Goal: Information Seeking & Learning: Learn about a topic

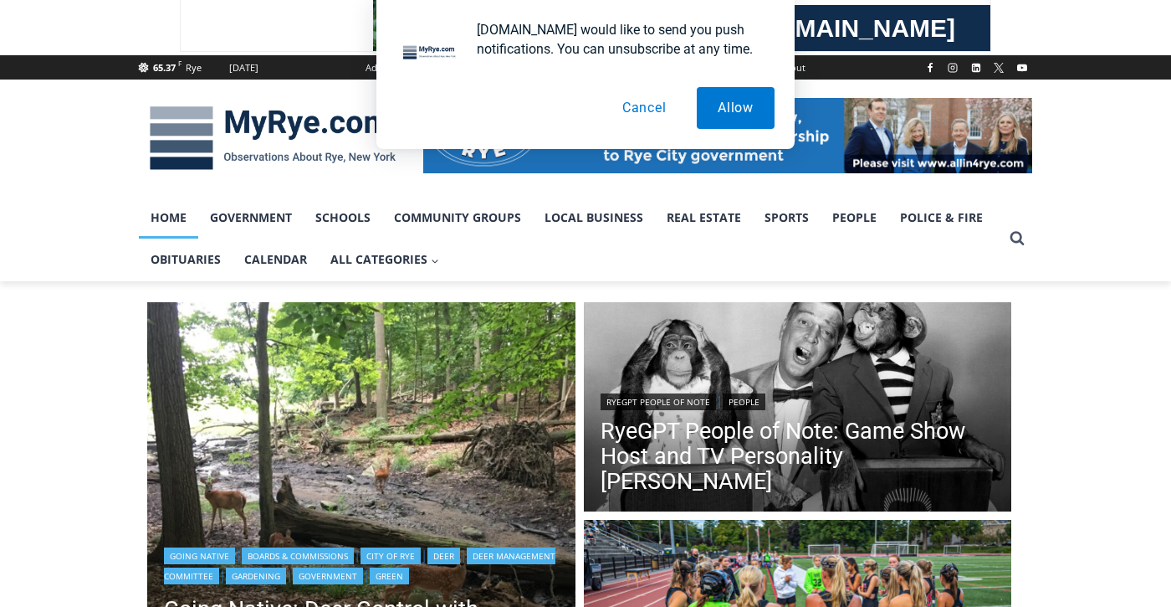
scroll to position [167, 0]
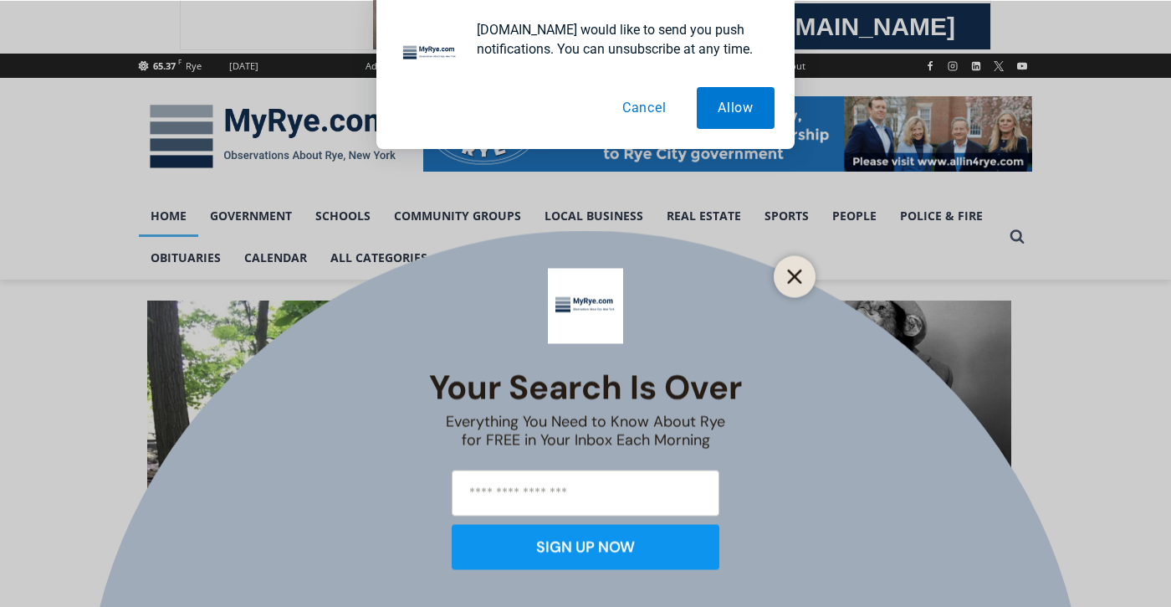
click at [794, 269] on icon "Close" at bounding box center [794, 276] width 15 height 15
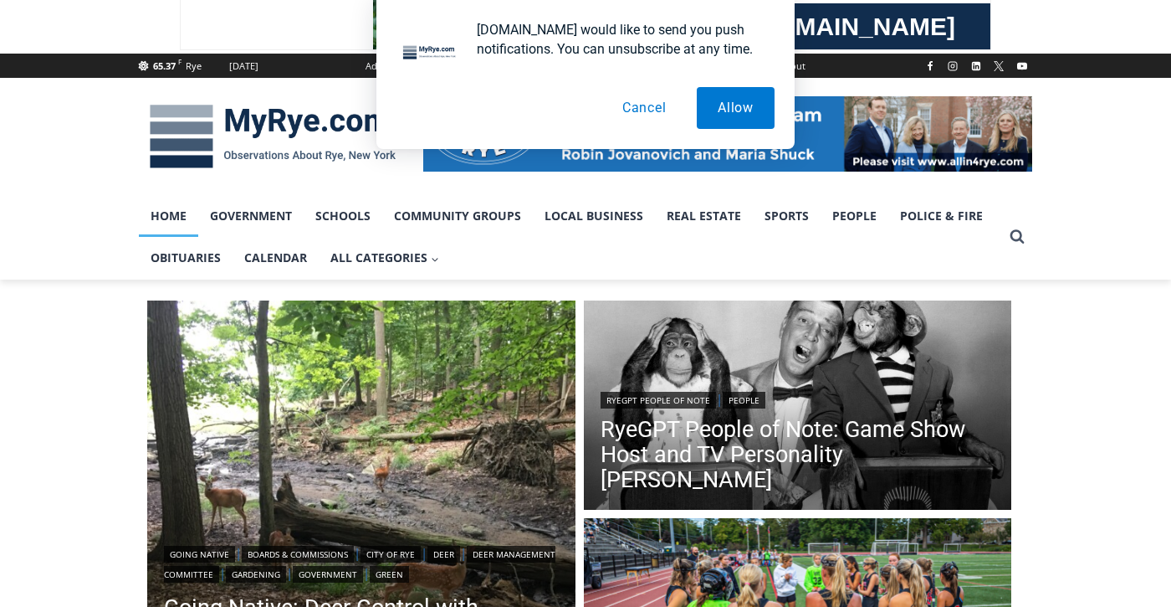
click at [653, 104] on button "Cancel" at bounding box center [645, 108] width 86 height 42
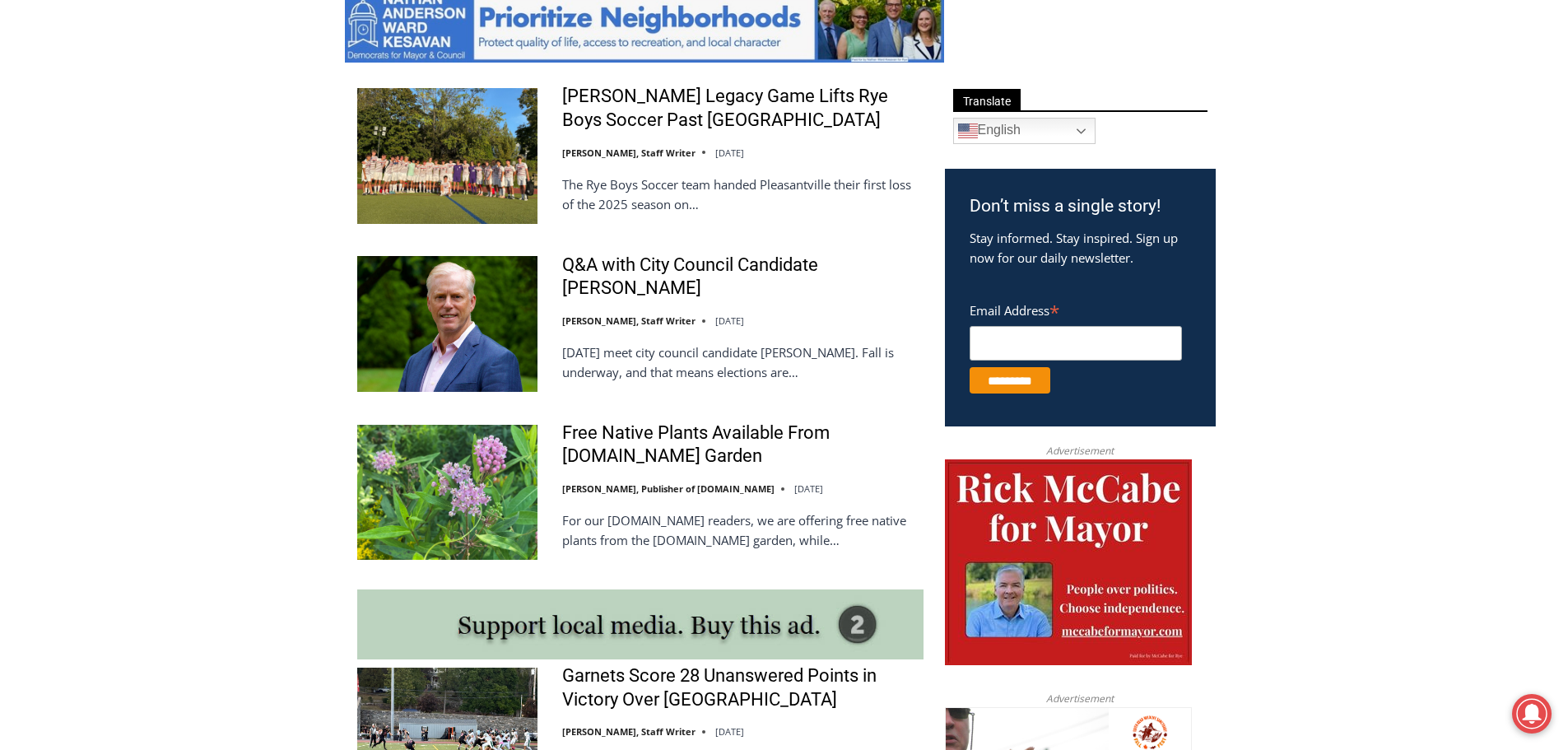
scroll to position [906, 0]
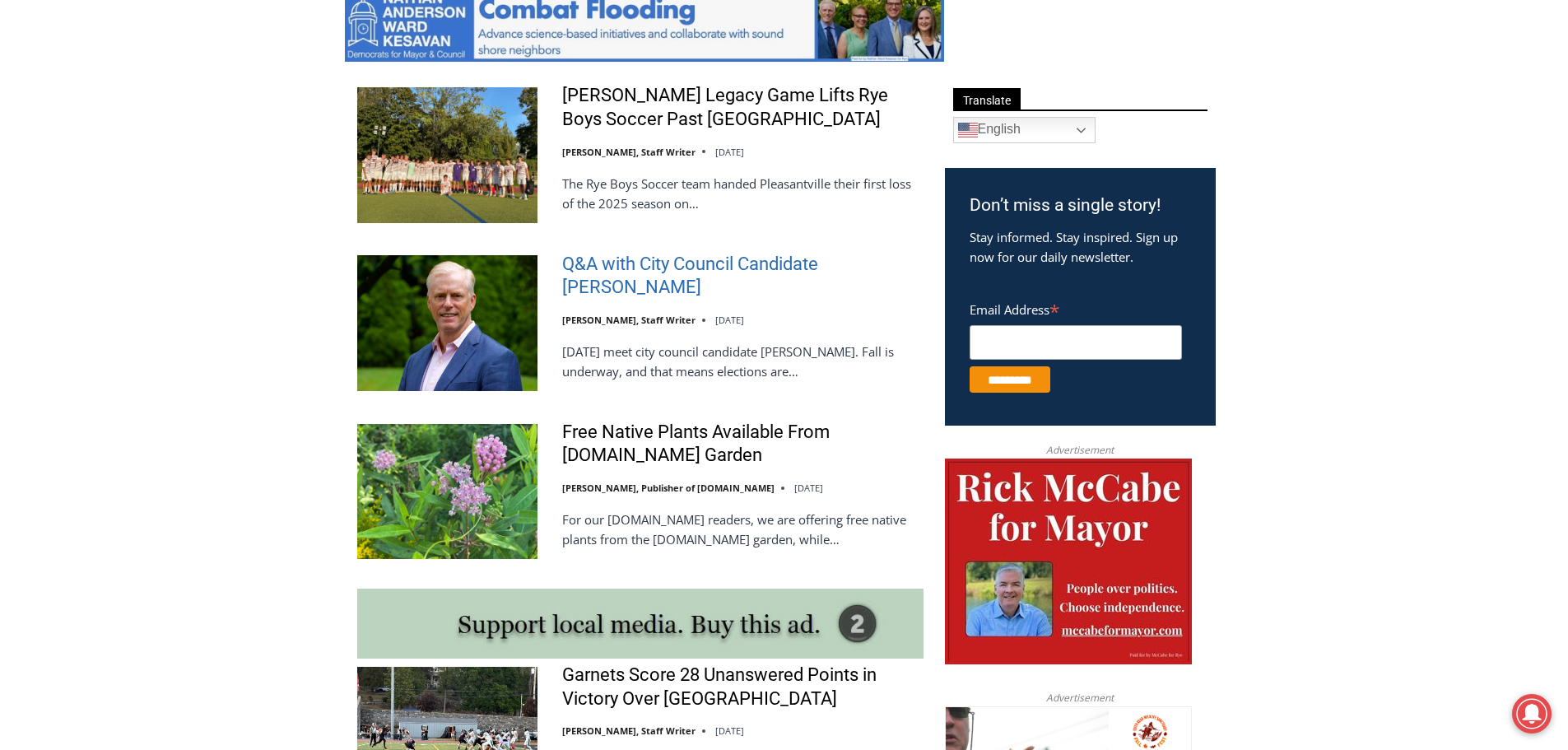
click at [829, 266] on link "Q&A with City Council Candidate [PERSON_NAME]" at bounding box center [743, 277] width 361 height 47
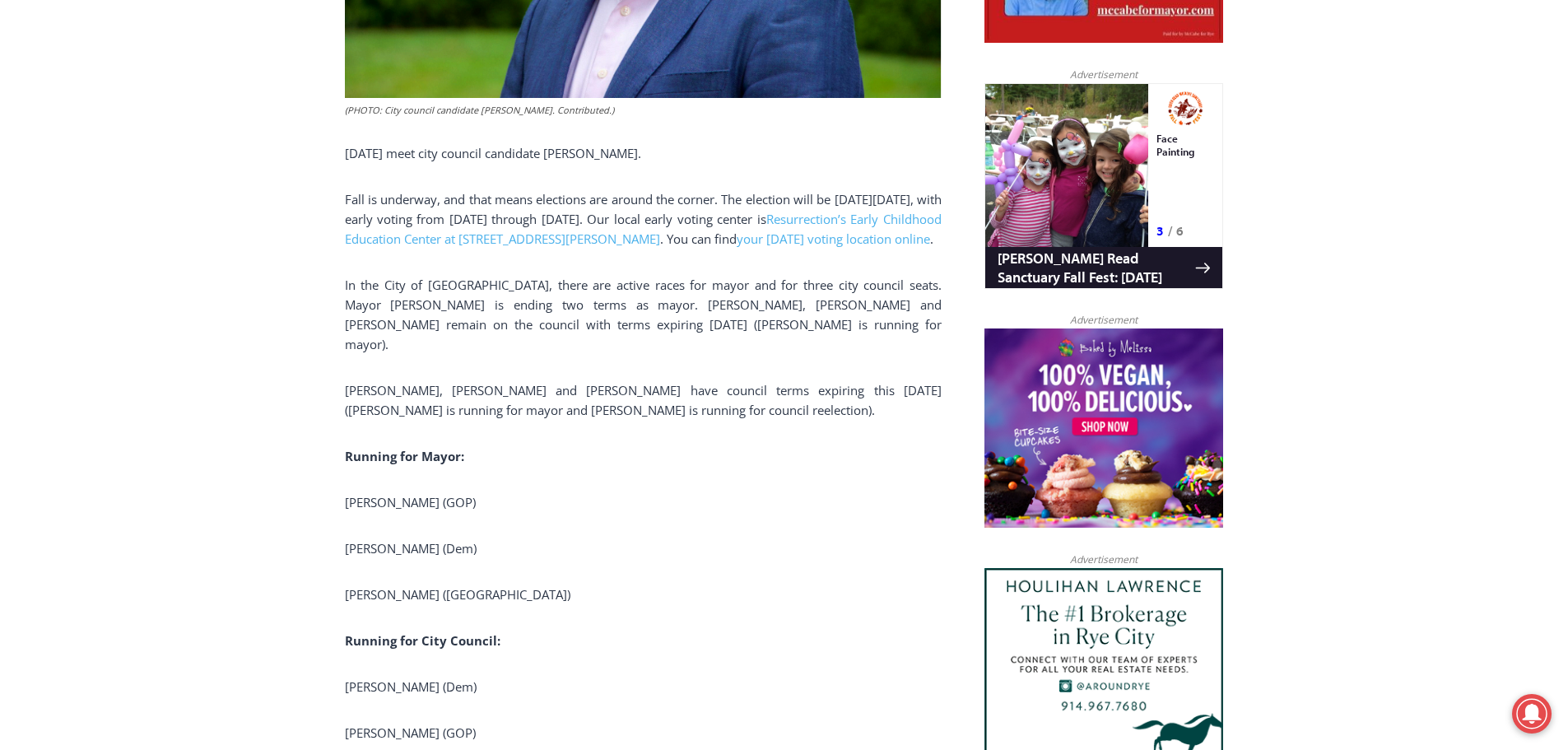
scroll to position [1038, 0]
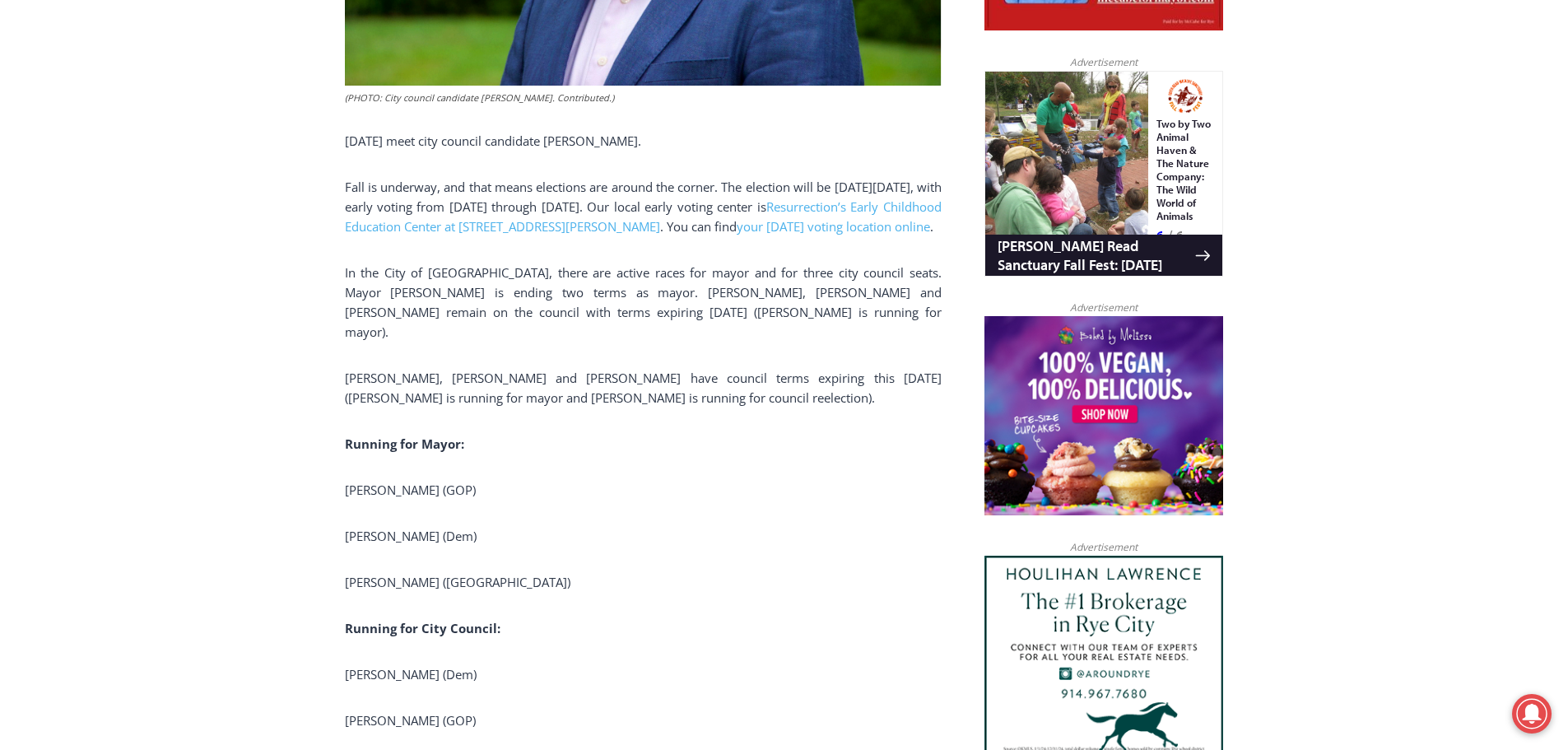
click at [577, 331] on span "In the City of [GEOGRAPHIC_DATA], there are active races for mayor and for thre…" at bounding box center [643, 302] width 597 height 76
click at [578, 331] on span "In the City of [GEOGRAPHIC_DATA], there are active races for mayor and for thre…" at bounding box center [643, 302] width 597 height 76
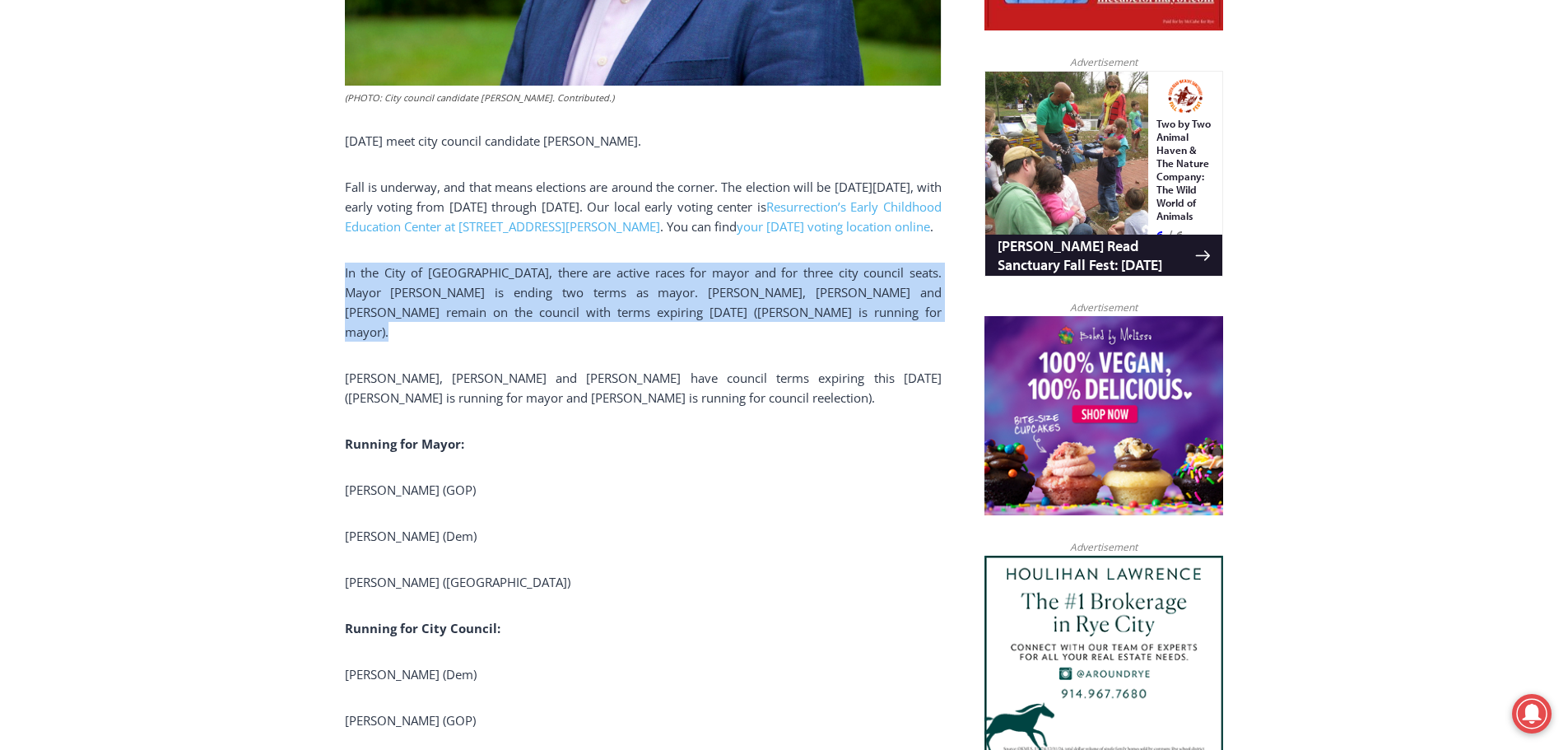
click at [576, 333] on span "In the City of [GEOGRAPHIC_DATA], there are active races for mayor and for thre…" at bounding box center [643, 302] width 597 height 76
click at [577, 332] on span "In the City of [GEOGRAPHIC_DATA], there are active races for mayor and for thre…" at bounding box center [643, 302] width 597 height 76
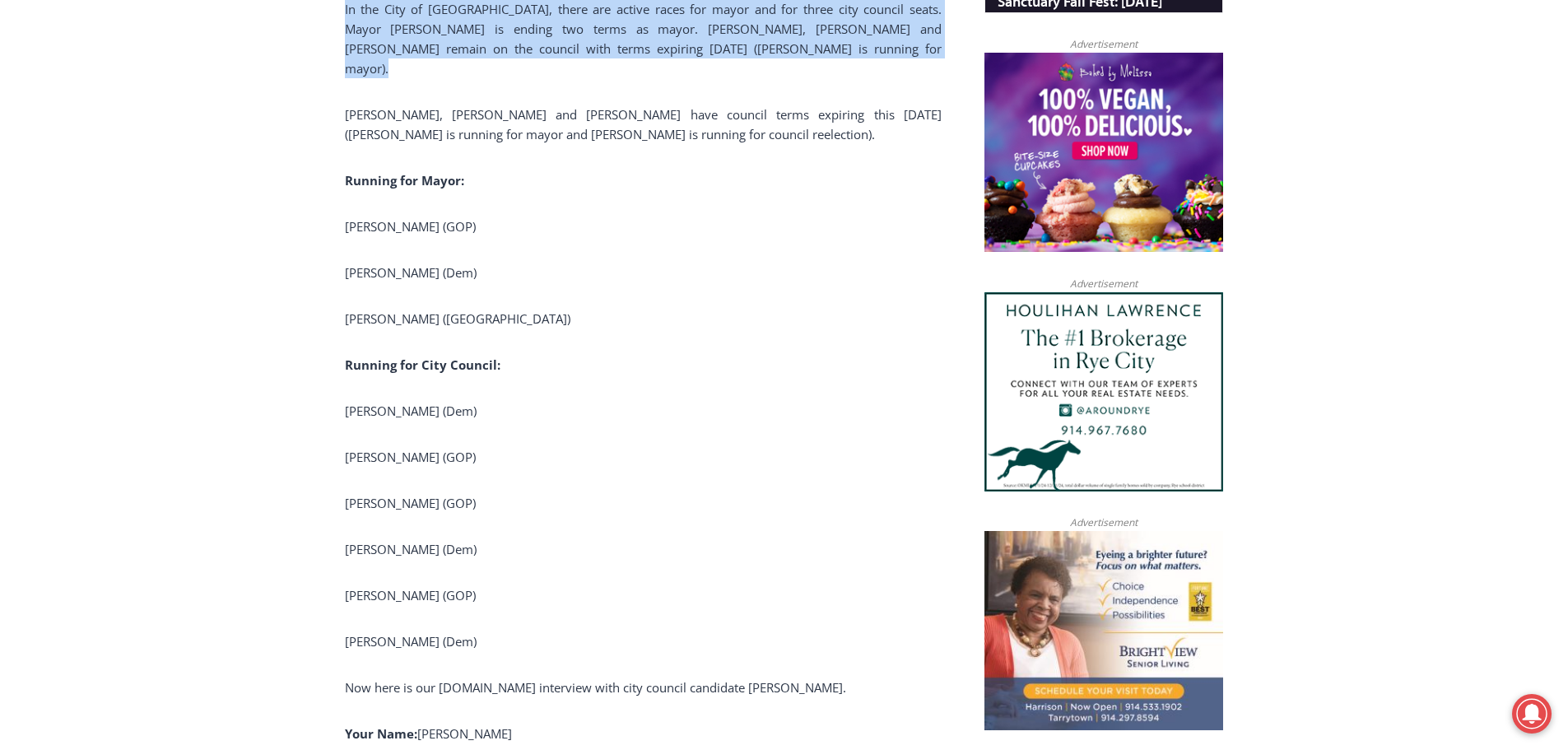
scroll to position [1532, 0]
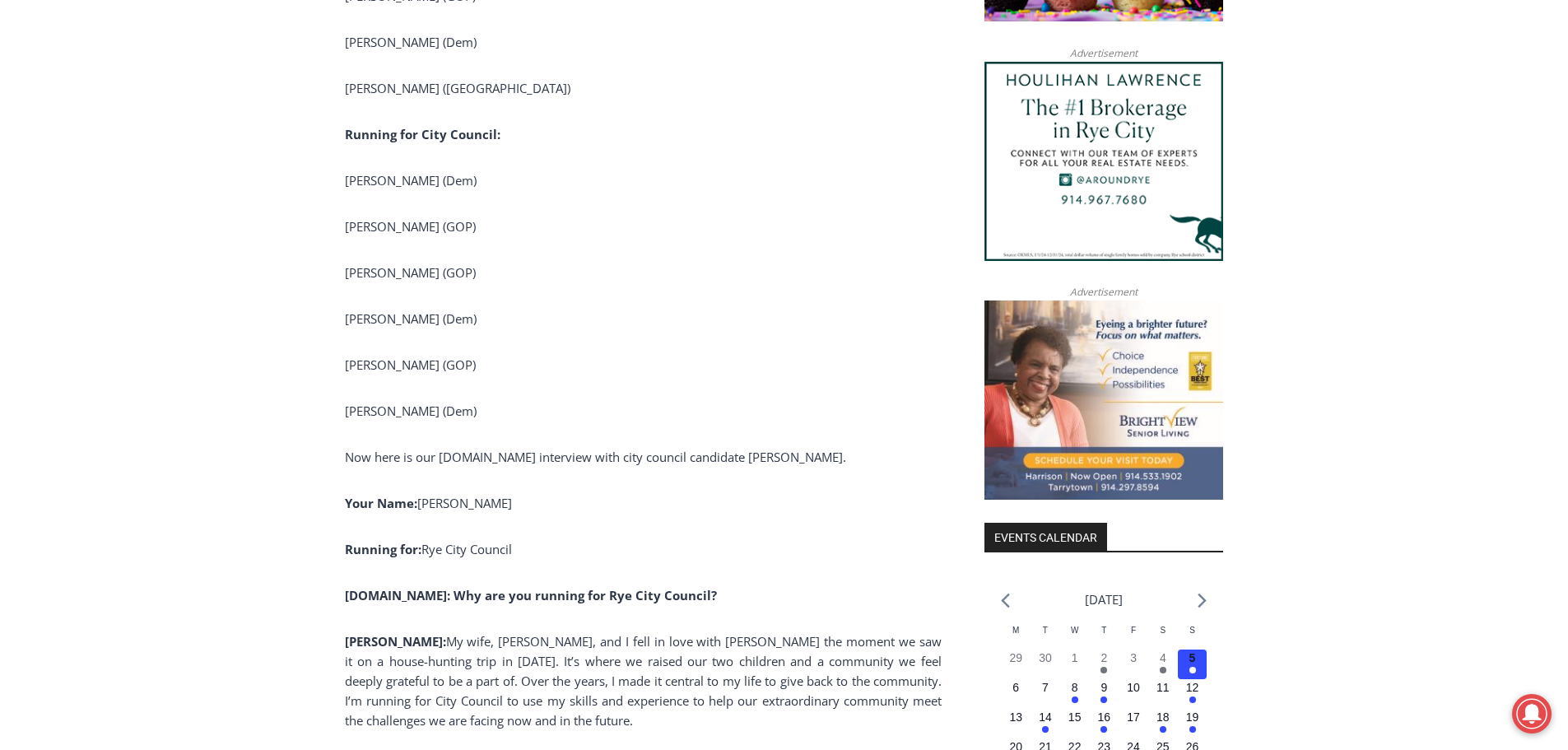
click at [482, 640] on span "My wife, [PERSON_NAME], and I fell in love with [PERSON_NAME] the moment we saw…" at bounding box center [643, 680] width 597 height 95
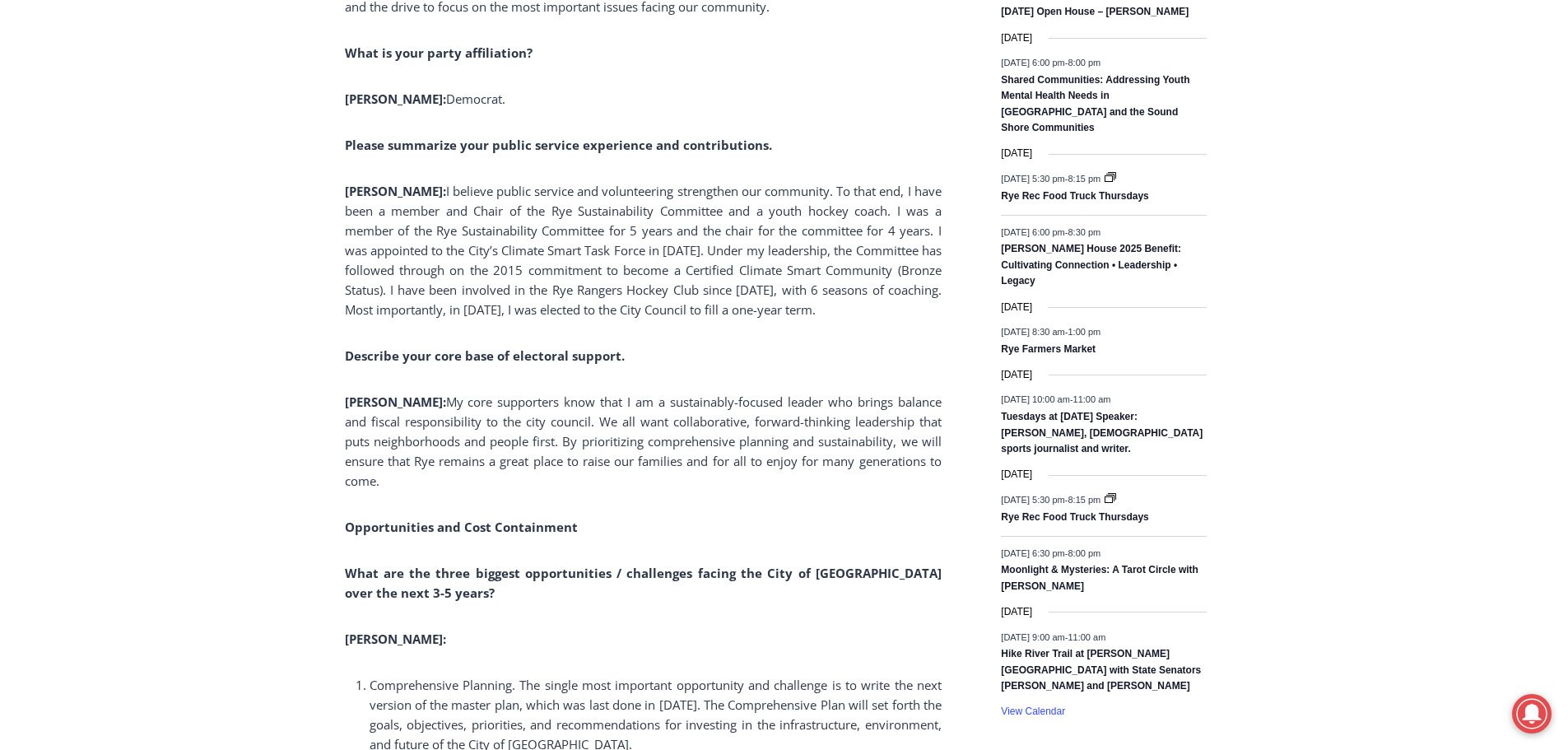
scroll to position [2439, 0]
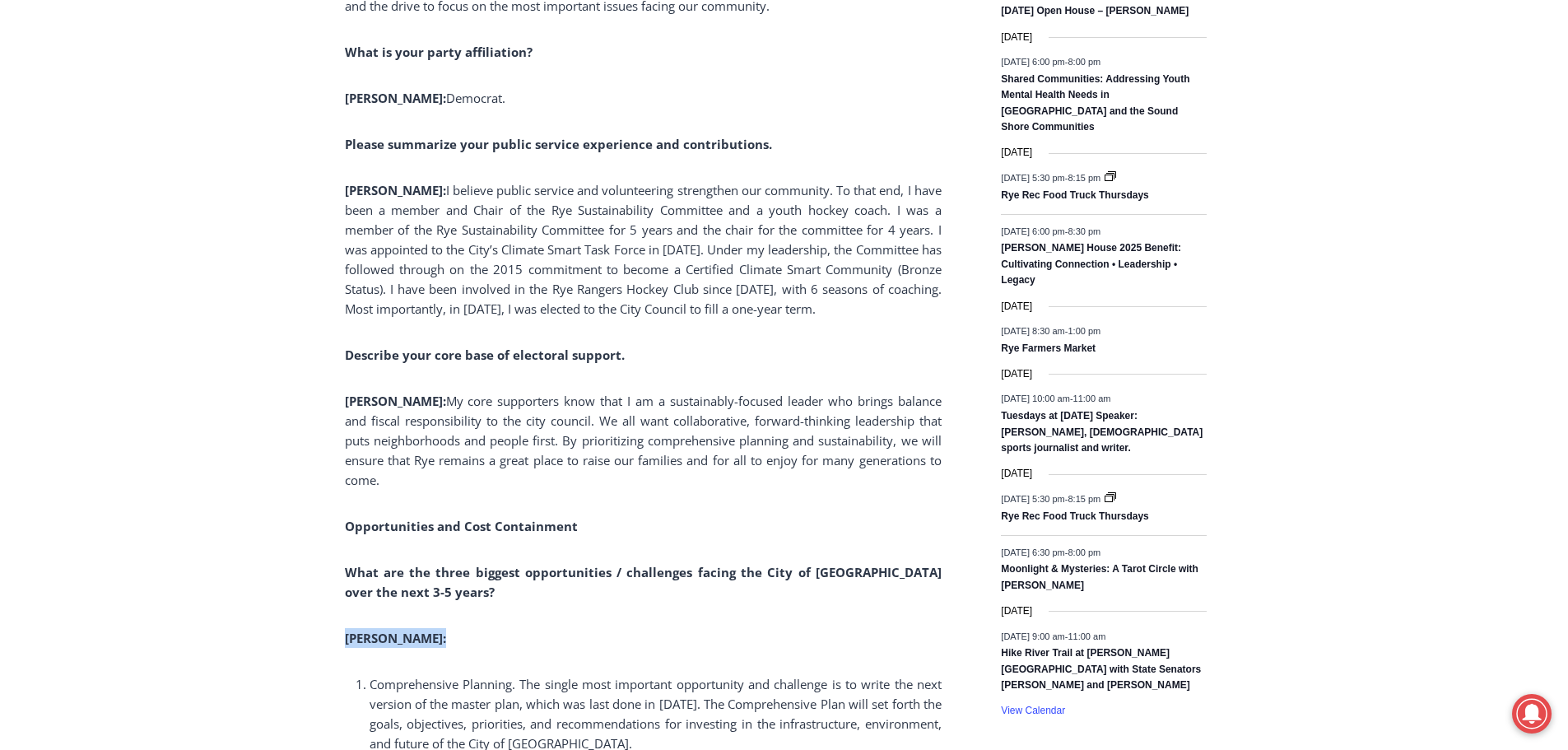
drag, startPoint x: 615, startPoint y: 603, endPoint x: 608, endPoint y: 609, distance: 9.2
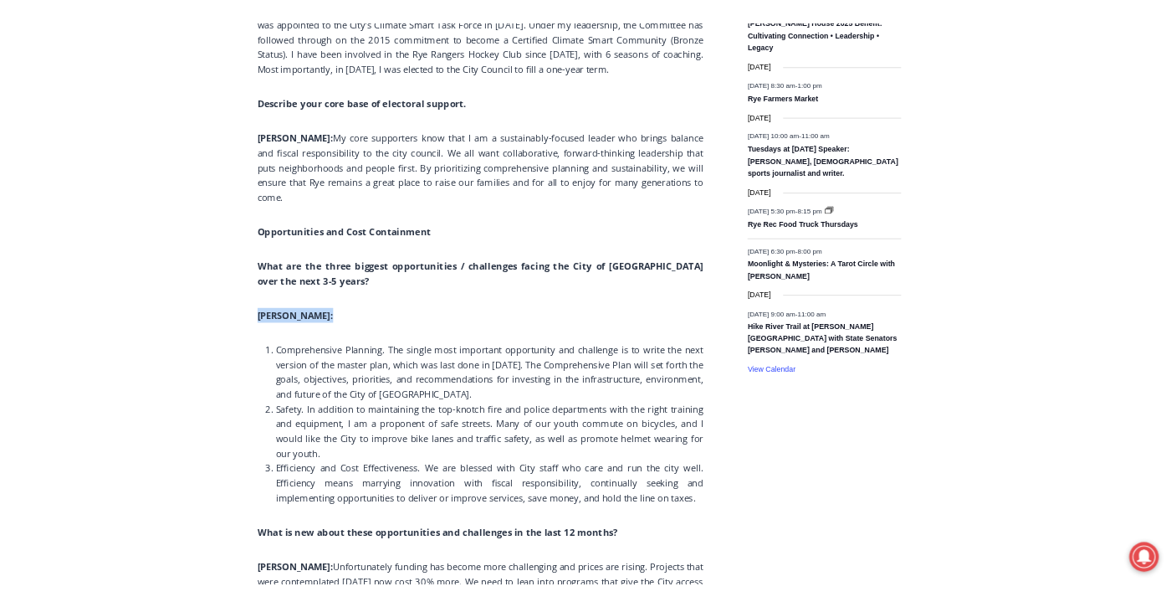
scroll to position [2812, 0]
